Goal: Task Accomplishment & Management: Manage account settings

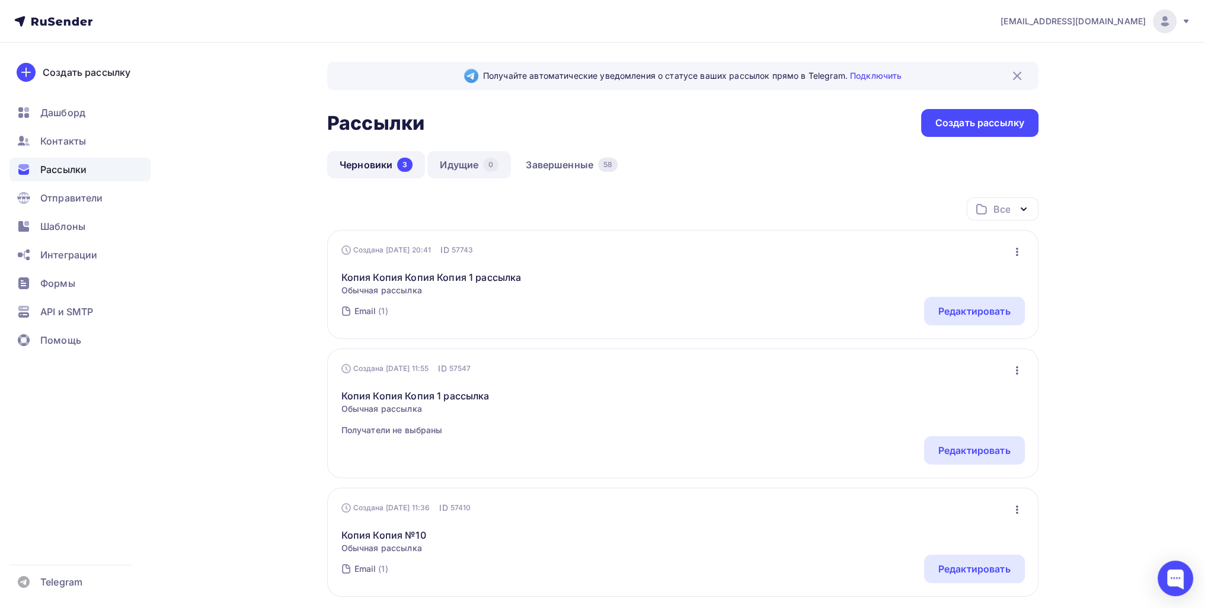
click at [488, 170] on div "0" at bounding box center [490, 165] width 15 height 14
click at [565, 159] on link "Завершенные 58" at bounding box center [571, 164] width 117 height 27
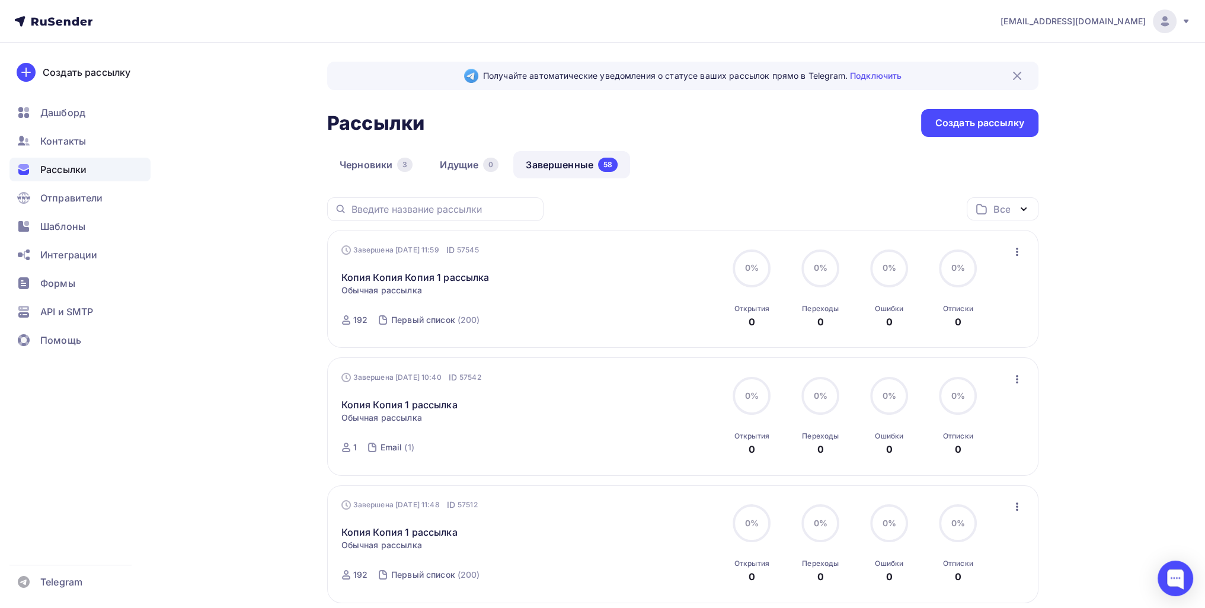
click at [1023, 249] on div "Завершена [DATE] 11:59 ID 57545 Копия Копия Копия 1 рассылка Статистика Обзор р…" at bounding box center [682, 289] width 711 height 118
click at [1011, 249] on icon "button" at bounding box center [1017, 252] width 14 height 14
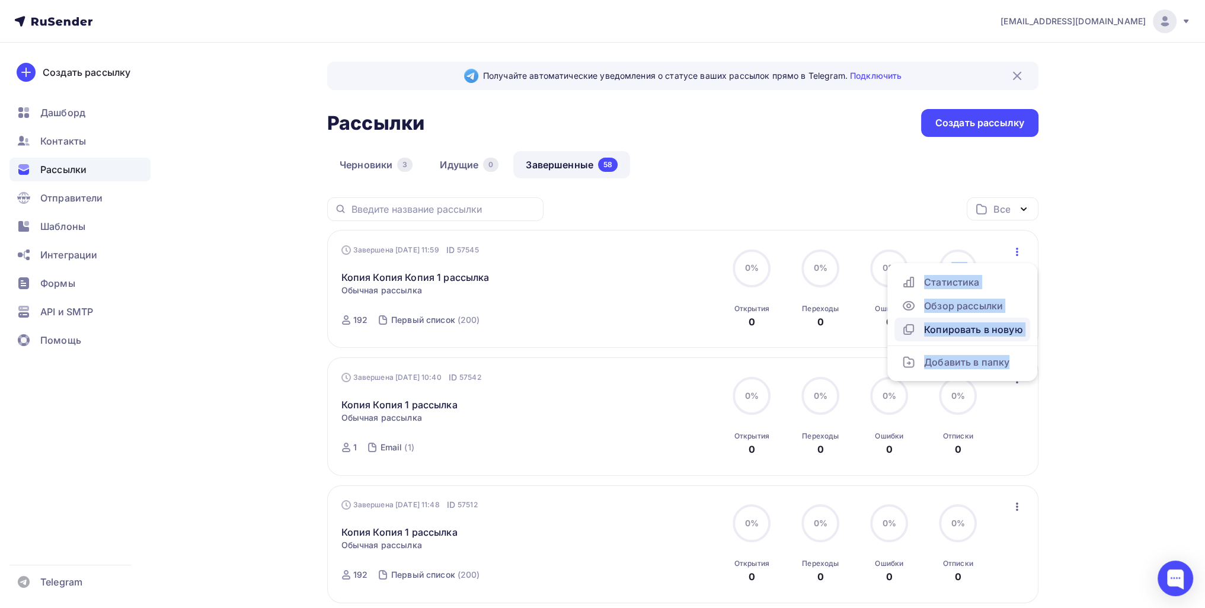
click at [992, 325] on div "Копировать в новую" at bounding box center [961, 329] width 121 height 14
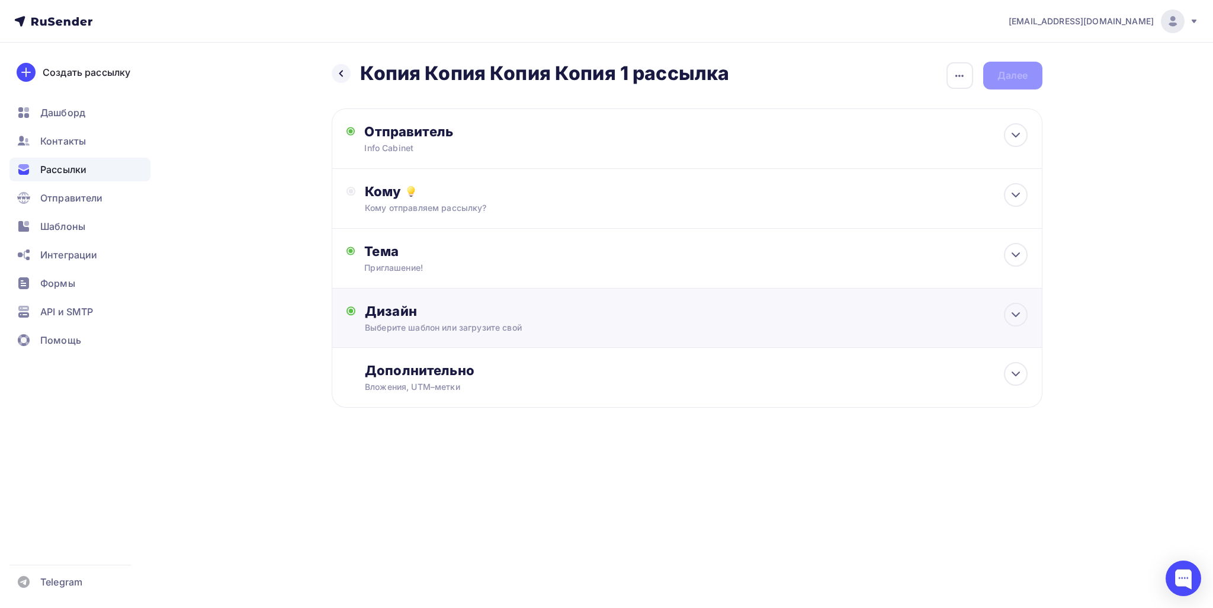
click at [486, 320] on div "Дизайн Выберите шаблон или загрузите свой Размер письма: 122 Kb Заменить шаблон…" at bounding box center [696, 318] width 662 height 31
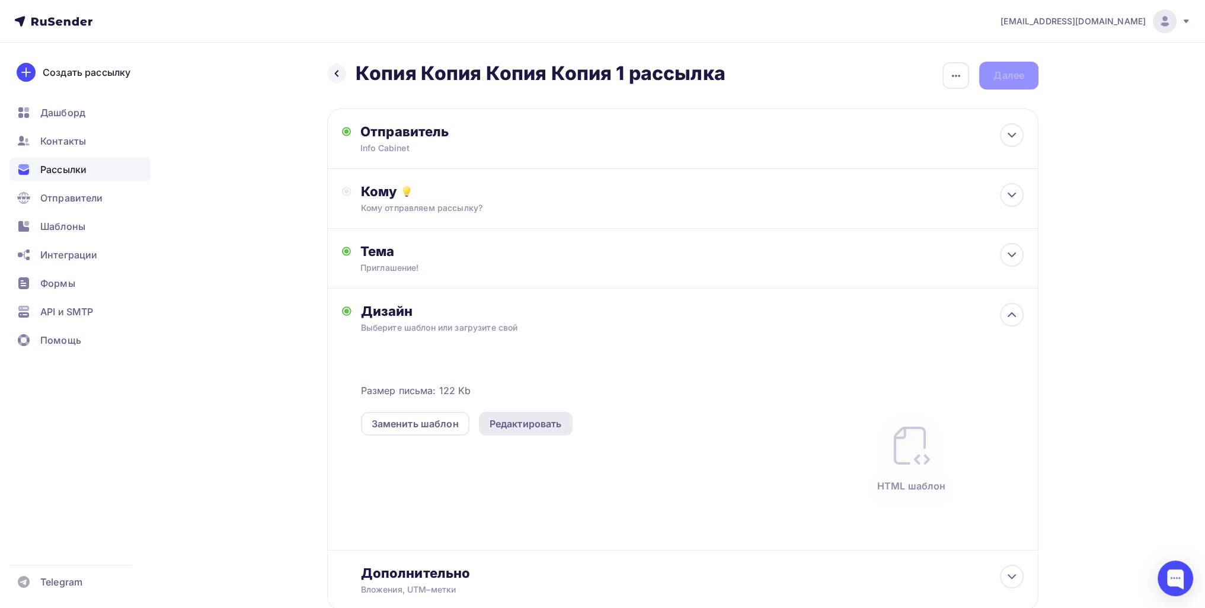
click at [530, 424] on div "Редактировать" at bounding box center [525, 424] width 72 height 14
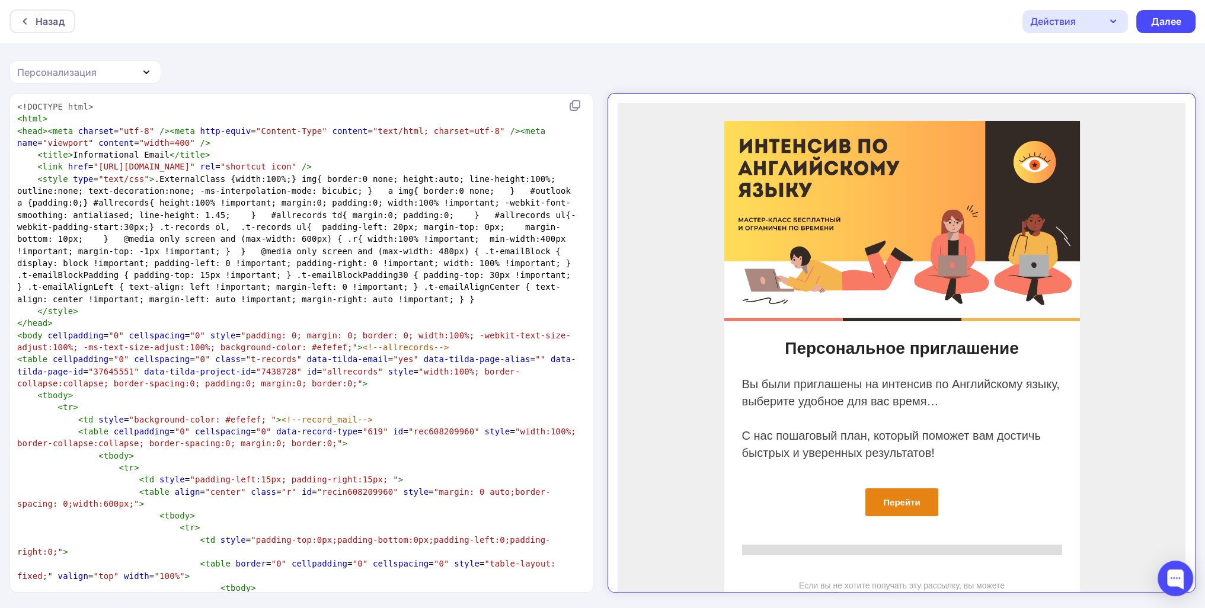
click at [347, 248] on pre "< style type = "text/css" > .ExternalClass {width:100%;} img{ border:0 none; he…" at bounding box center [299, 239] width 568 height 132
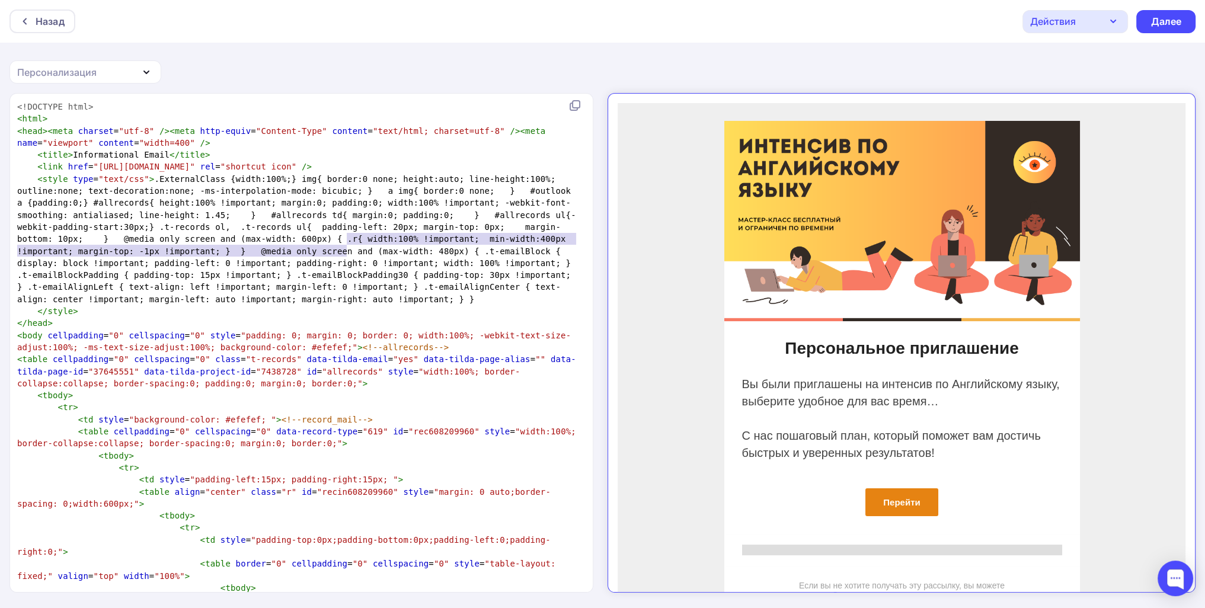
type textarea "<!DOCTYPE html> <html> <head><meta charset="utf-8" /><meta http-equiv="Content-…"
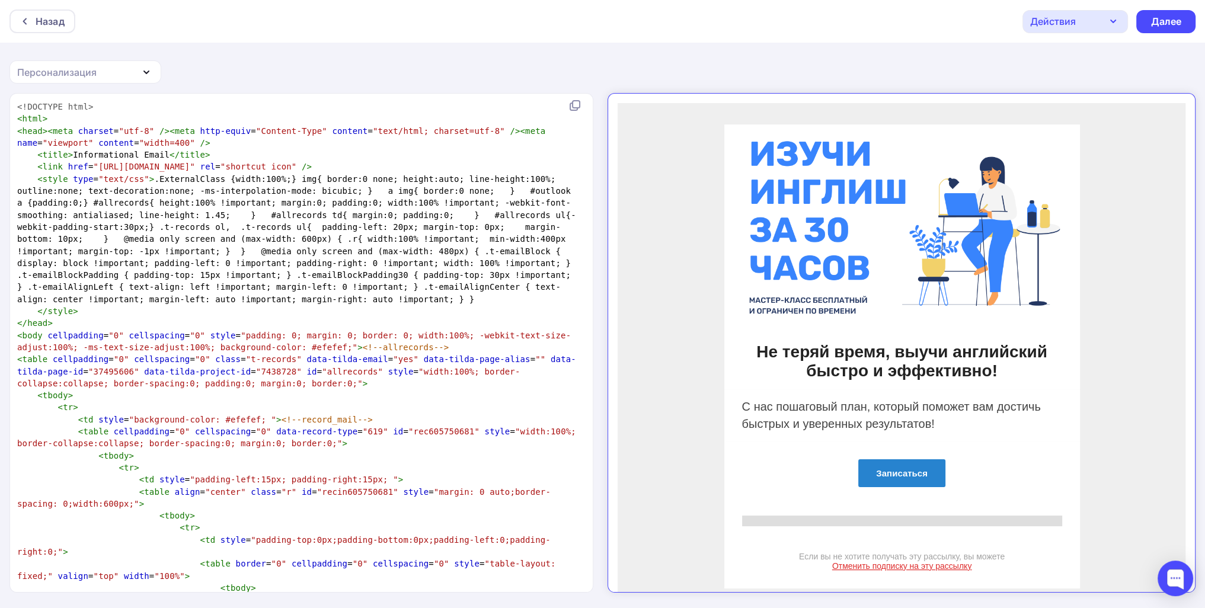
scroll to position [2727, 0]
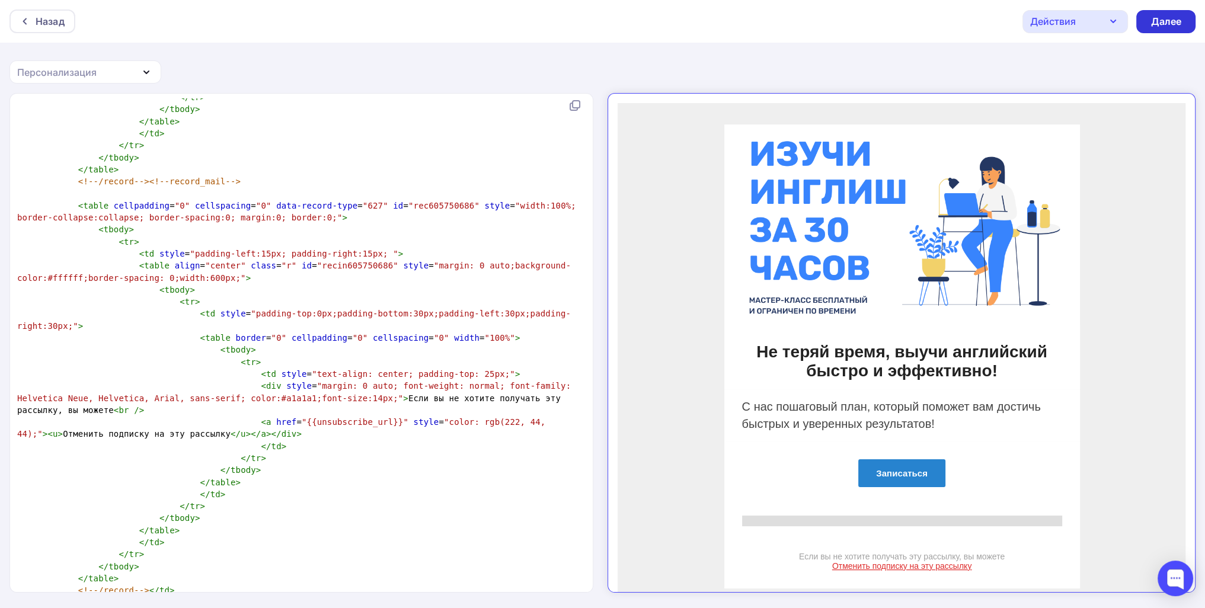
click at [1161, 22] on div "Далее" at bounding box center [1165, 22] width 31 height 14
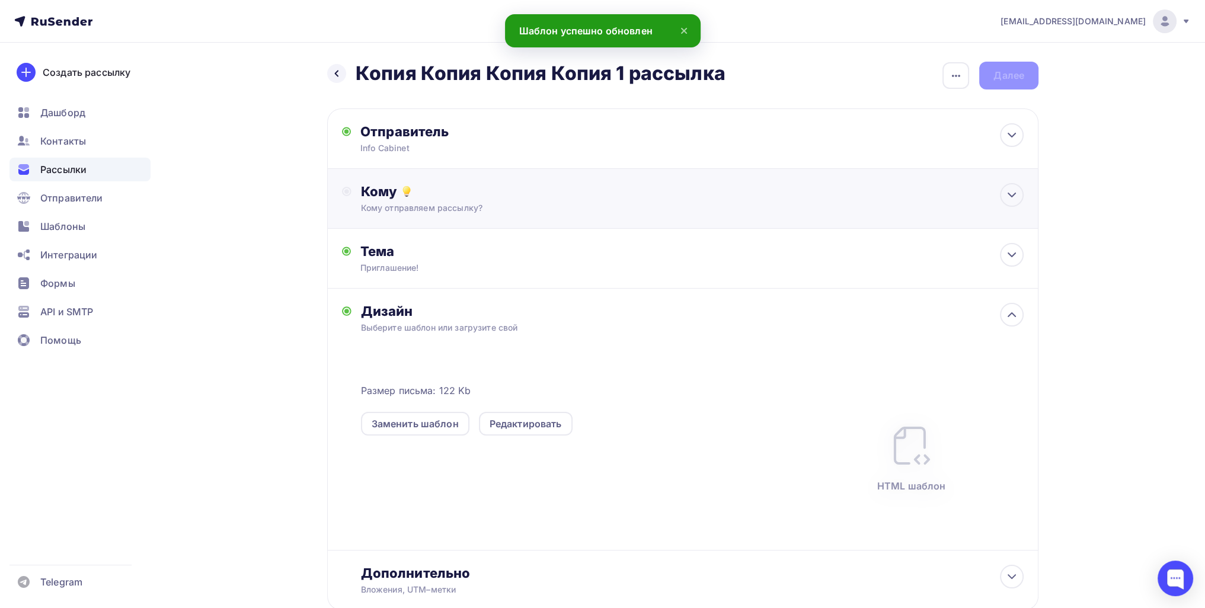
click at [505, 188] on div "Кому" at bounding box center [692, 191] width 662 height 17
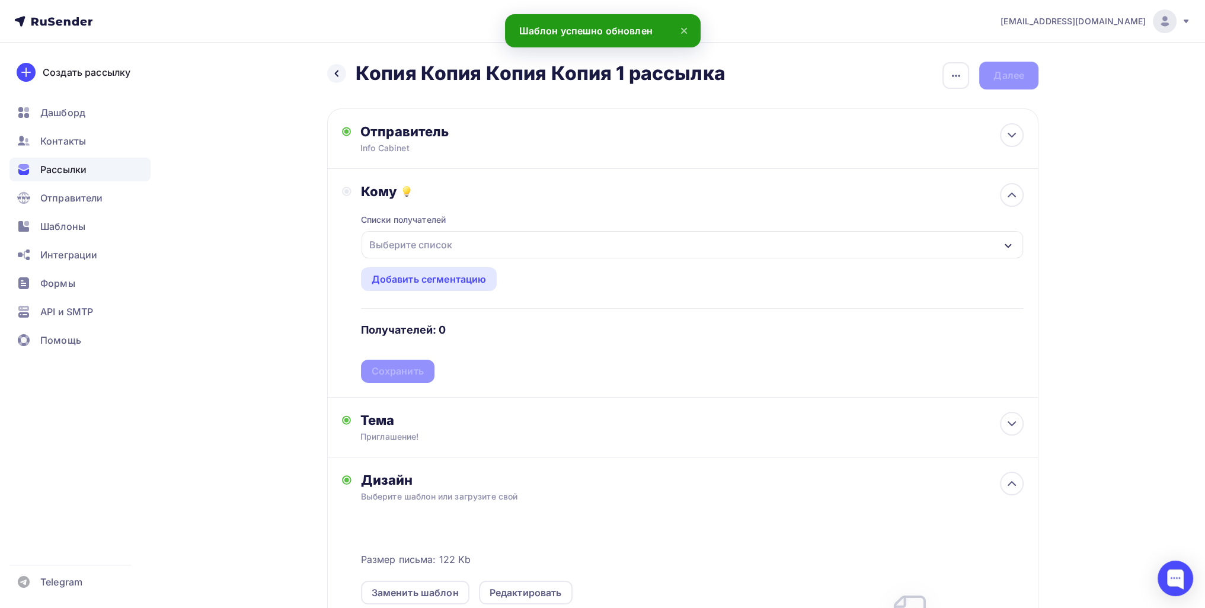
click at [303, 358] on div "Назад Копия Копия Копия Копия 1 рассылка Копия Копия Копия Копия 1 рассылка Зак…" at bounding box center [602, 449] width 971 height 813
click at [431, 405] on div "Тема Приглашение! Тема * Приглашение! Рекомендуем использовать не более 150 сим…" at bounding box center [682, 428] width 711 height 60
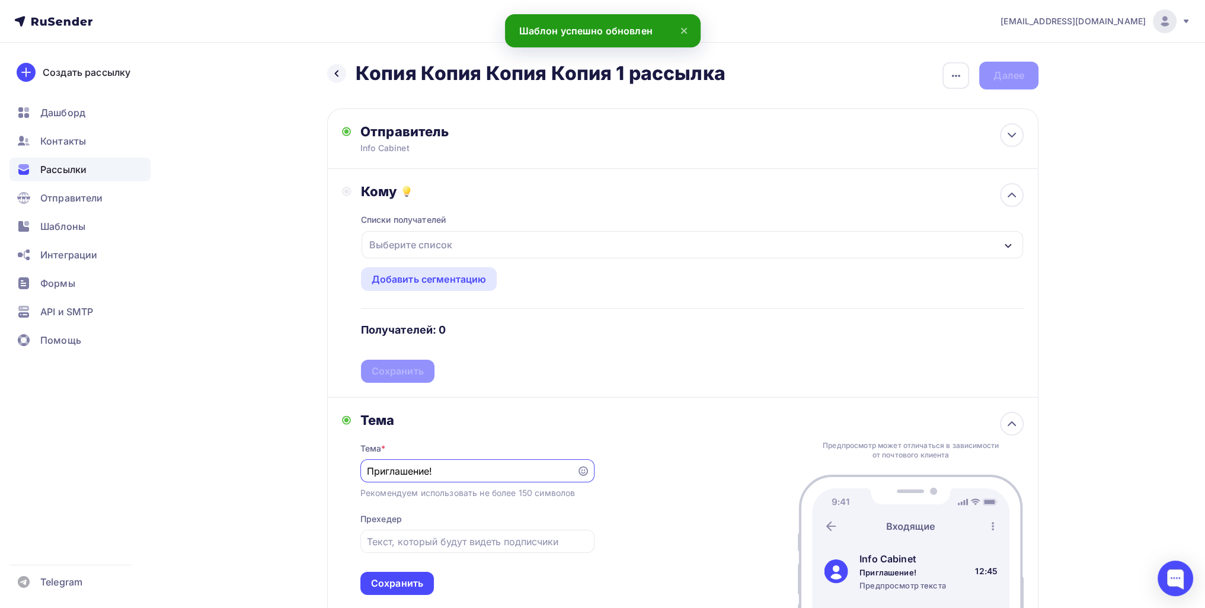
drag, startPoint x: 462, startPoint y: 472, endPoint x: 297, endPoint y: 460, distance: 165.7
click at [285, 460] on div "Назад Копия Копия Копия Копия 1 рассылка Копия Копия Копия Копия 1 рассылка Зак…" at bounding box center [602, 525] width 971 height 965
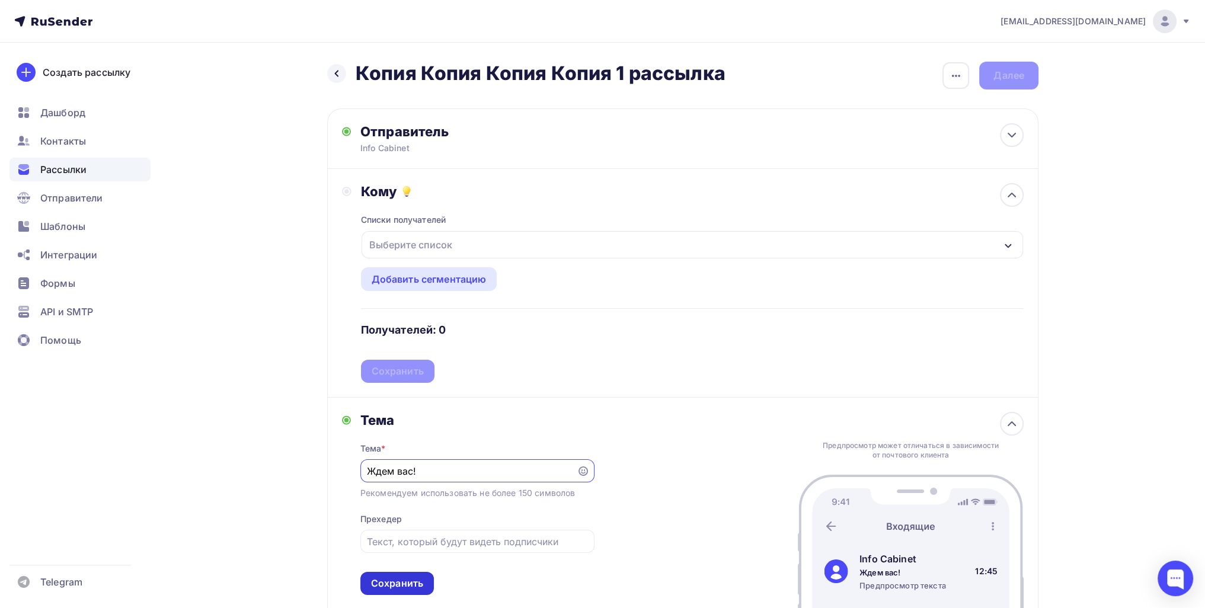
type input "Ждем вас!"
click at [405, 582] on div "Сохранить" at bounding box center [397, 583] width 52 height 14
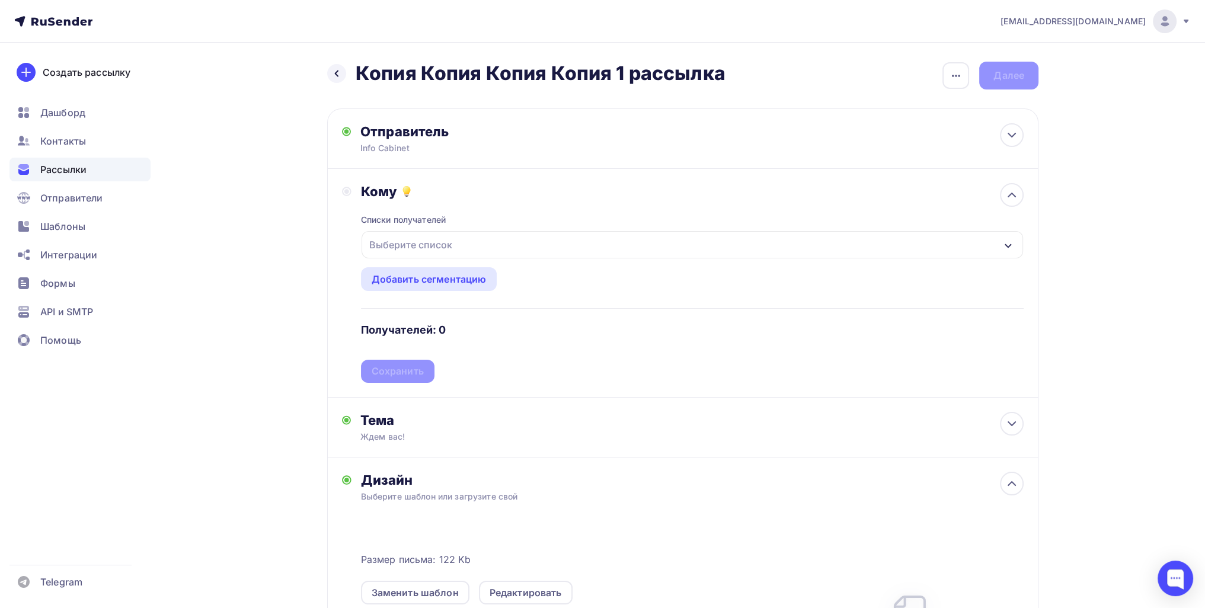
click at [457, 227] on div "Списки получателей Выберите список Все списки id Второй список (37 100) #26085 …" at bounding box center [692, 291] width 662 height 183
click at [441, 248] on div "Выберите список" at bounding box center [410, 244] width 92 height 21
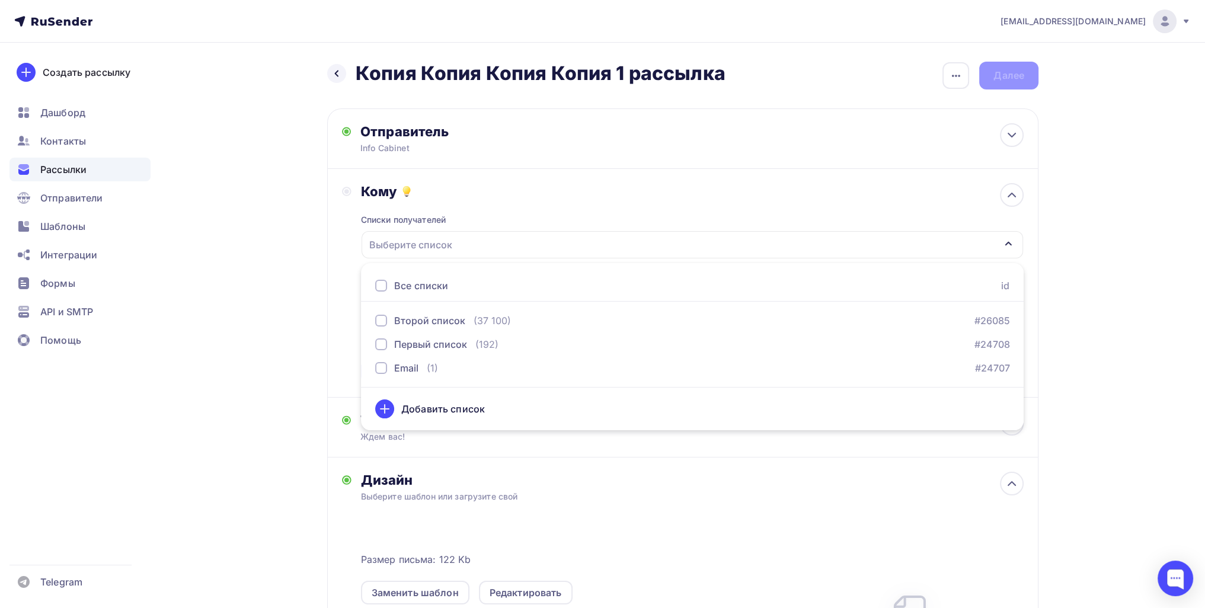
click at [265, 330] on div "Назад Копия Копия Копия Копия 1 рассылка Копия Копия Копия Копия 1 рассылка Зак…" at bounding box center [602, 449] width 971 height 813
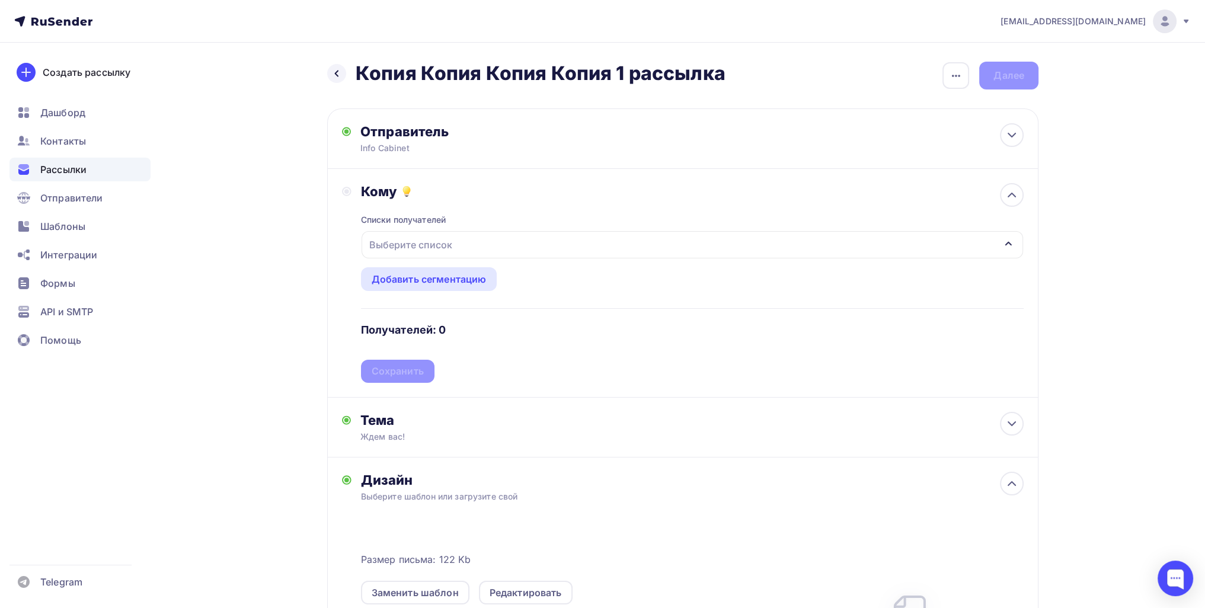
click at [92, 165] on div "Рассылки" at bounding box center [79, 170] width 141 height 24
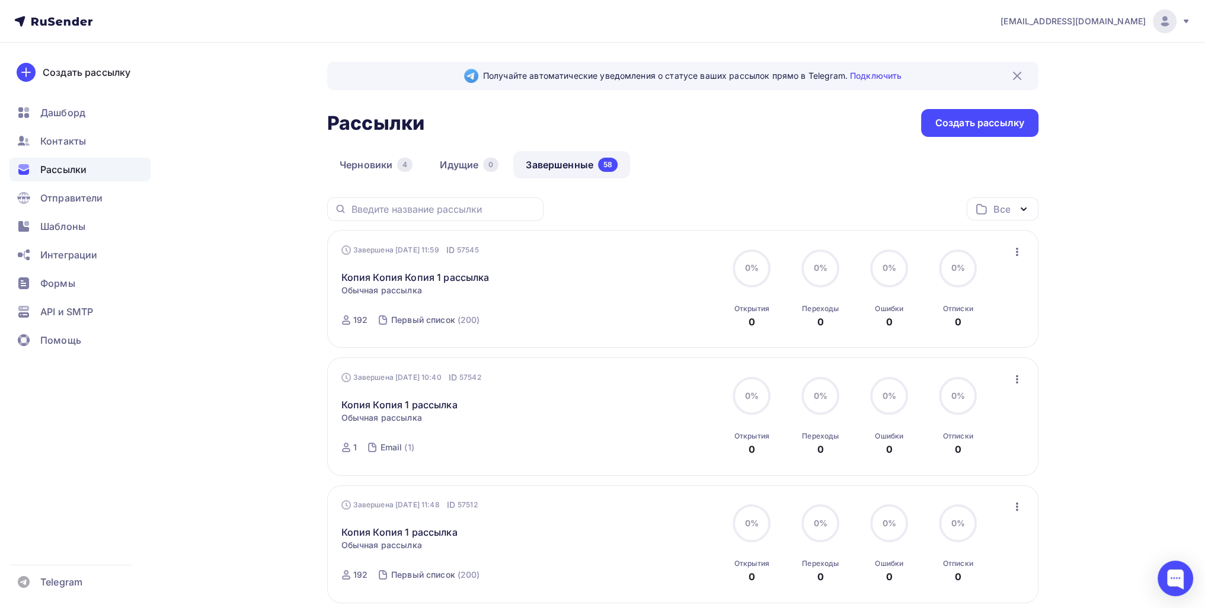
click at [389, 166] on link "Черновики 4" at bounding box center [376, 164] width 98 height 27
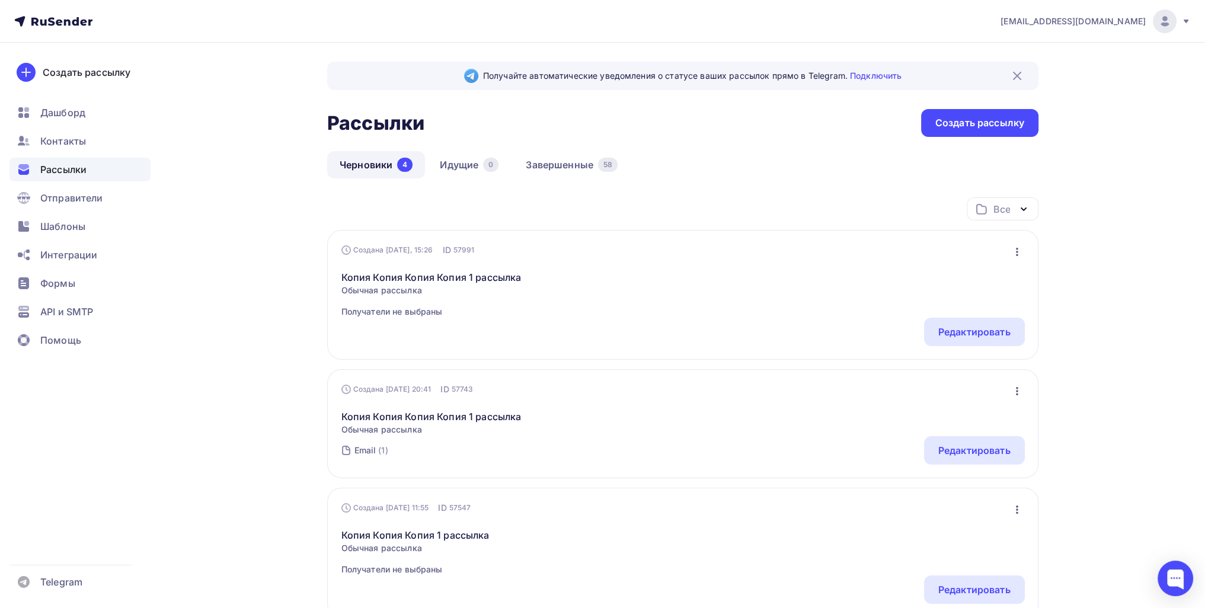
click at [1018, 249] on icon "button" at bounding box center [1017, 252] width 14 height 14
click at [946, 365] on div "Удалить" at bounding box center [965, 371] width 114 height 14
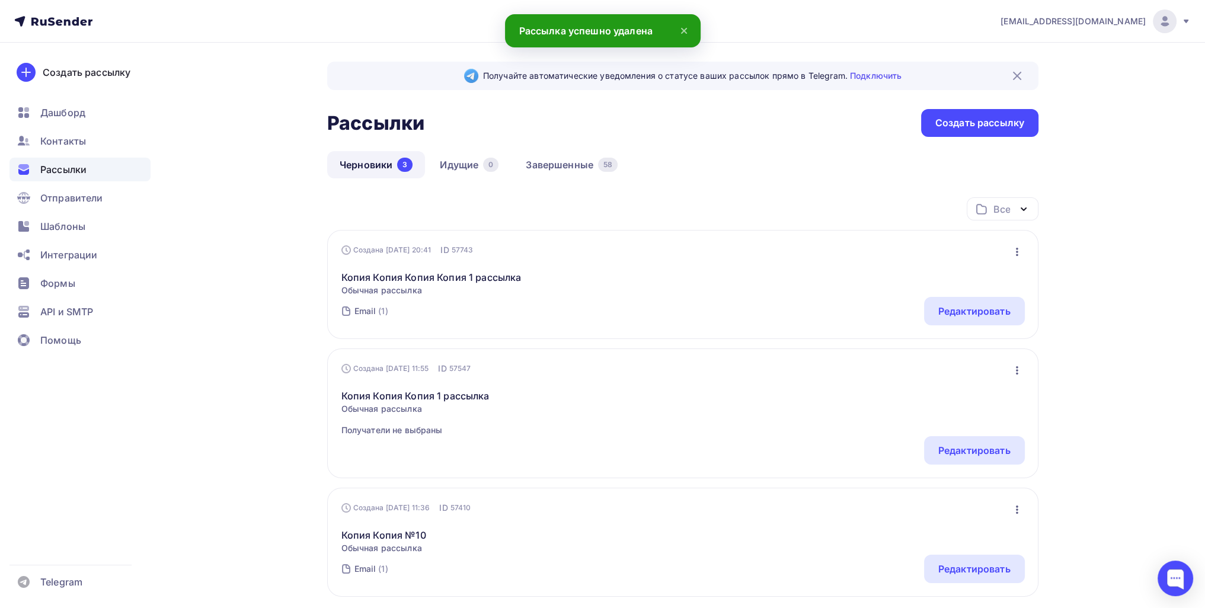
click at [1022, 251] on icon "button" at bounding box center [1017, 252] width 14 height 14
click at [944, 365] on div "Удалить" at bounding box center [965, 371] width 114 height 14
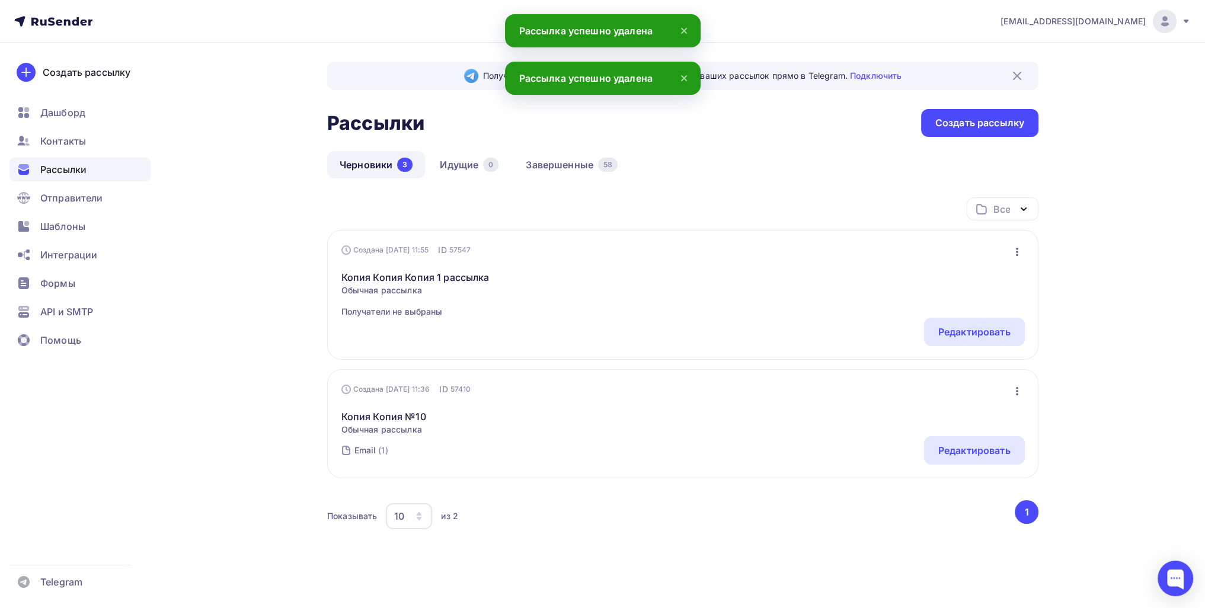
click at [1020, 230] on div "Создана [DATE] 11:55 ID 57547 Редактировать Копировать Добавить в папку Удалить…" at bounding box center [682, 295] width 711 height 130
click at [1016, 249] on icon "button" at bounding box center [1017, 252] width 2 height 8
click at [974, 361] on link "Удалить" at bounding box center [965, 371] width 128 height 24
